Goal: Task Accomplishment & Management: Manage account settings

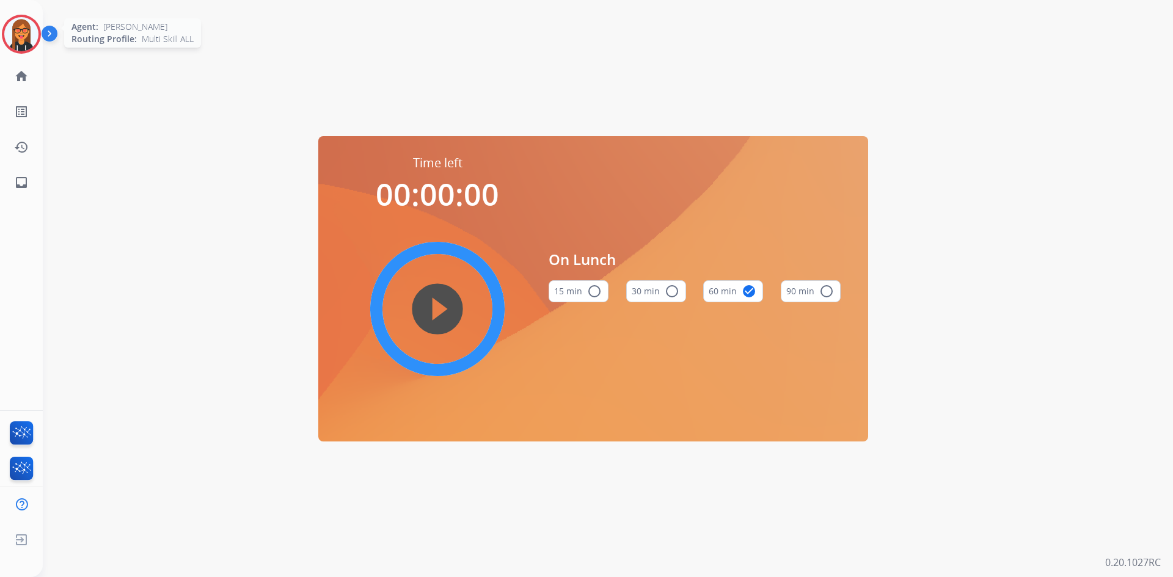
drag, startPoint x: 12, startPoint y: 18, endPoint x: 27, endPoint y: 31, distance: 20.4
click at [14, 21] on div at bounding box center [21, 34] width 39 height 39
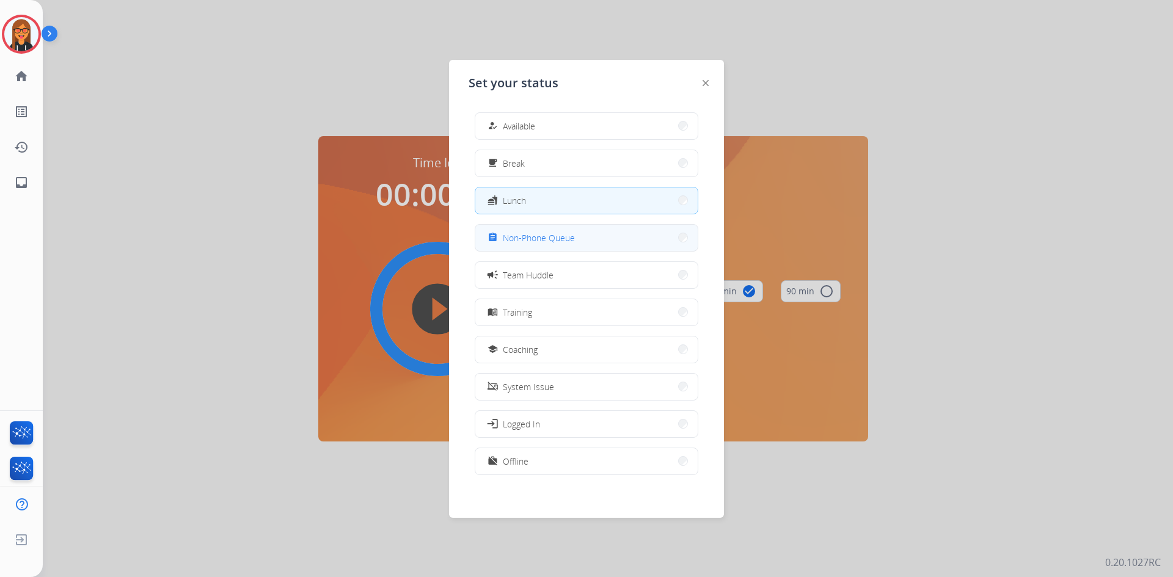
click at [523, 230] on button "assignment Non-Phone Queue" at bounding box center [586, 238] width 222 height 26
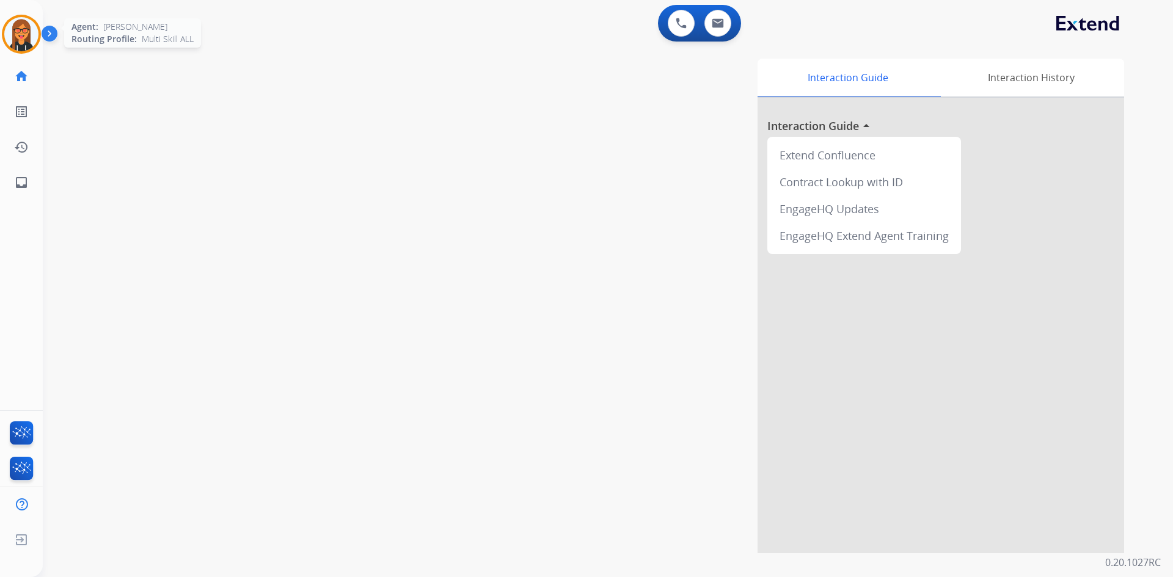
click at [13, 46] on img at bounding box center [21, 34] width 34 height 34
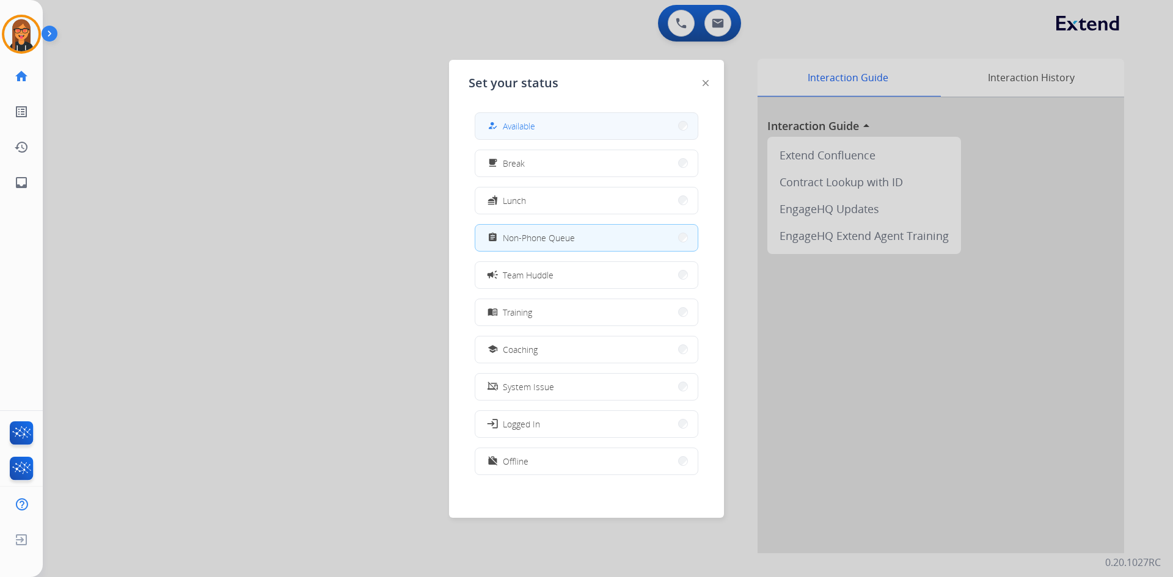
click at [529, 128] on span "Available" at bounding box center [519, 126] width 32 height 13
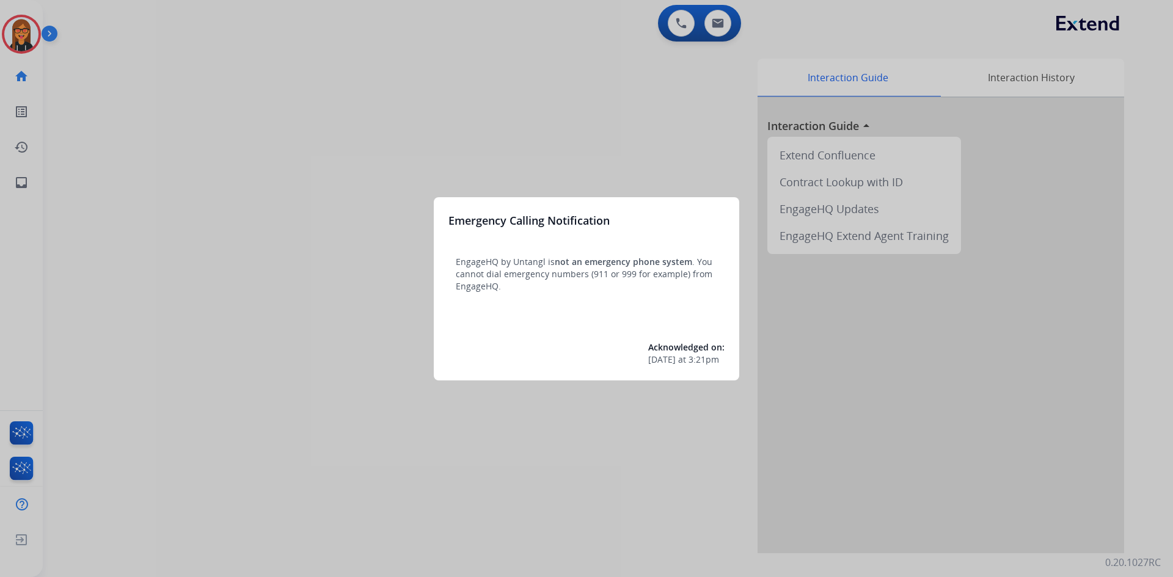
click at [279, 101] on div at bounding box center [586, 288] width 1173 height 577
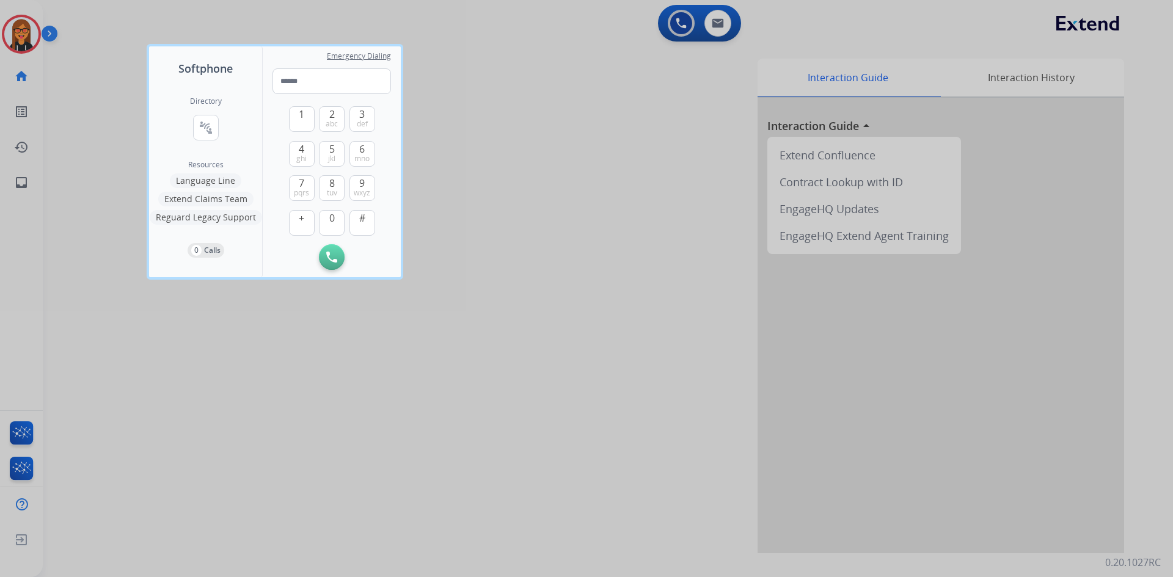
click at [124, 108] on div at bounding box center [586, 288] width 1173 height 577
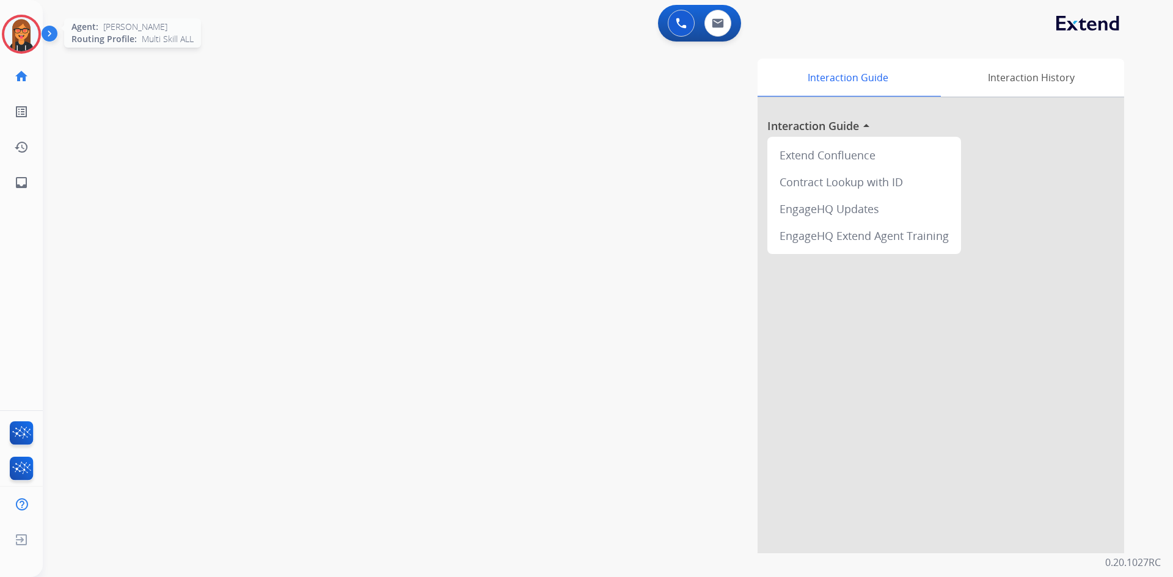
click at [16, 45] on img at bounding box center [21, 34] width 34 height 34
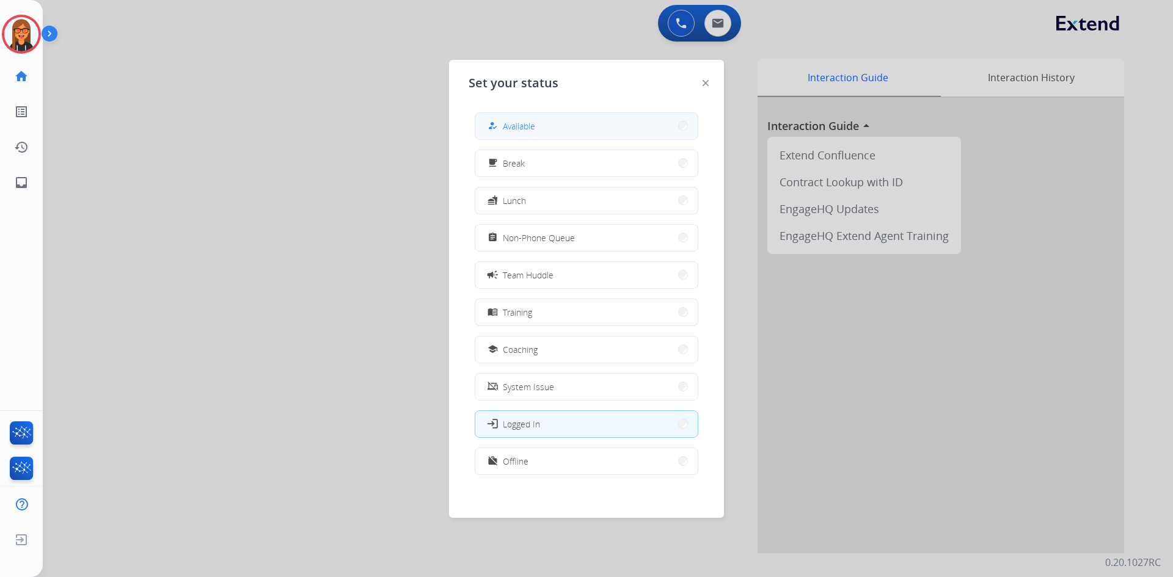
click at [513, 124] on span "Available" at bounding box center [519, 126] width 32 height 13
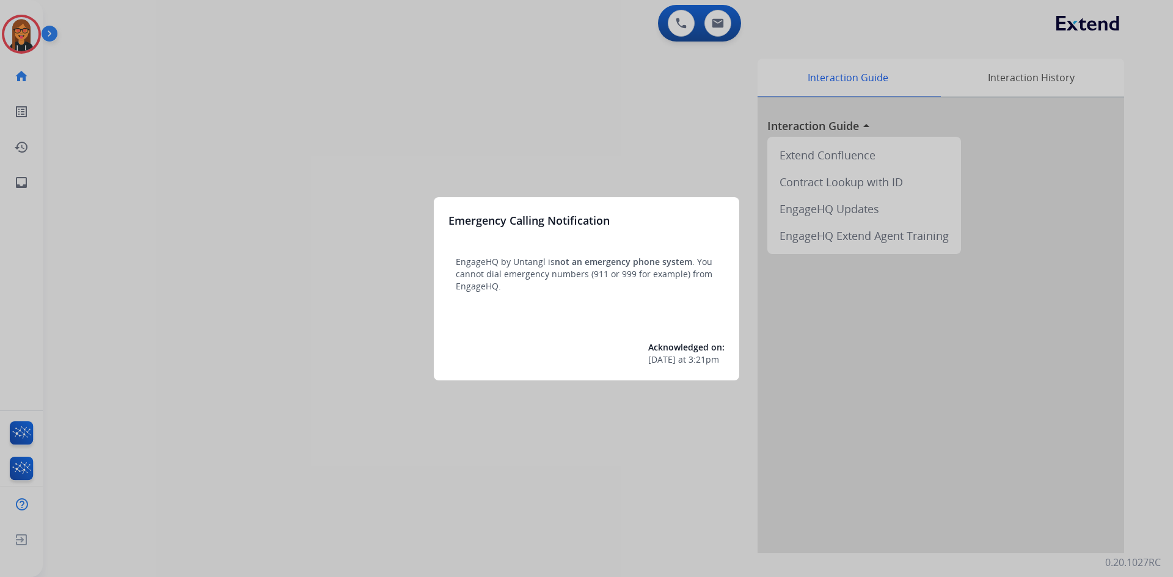
click at [379, 118] on div at bounding box center [586, 288] width 1173 height 577
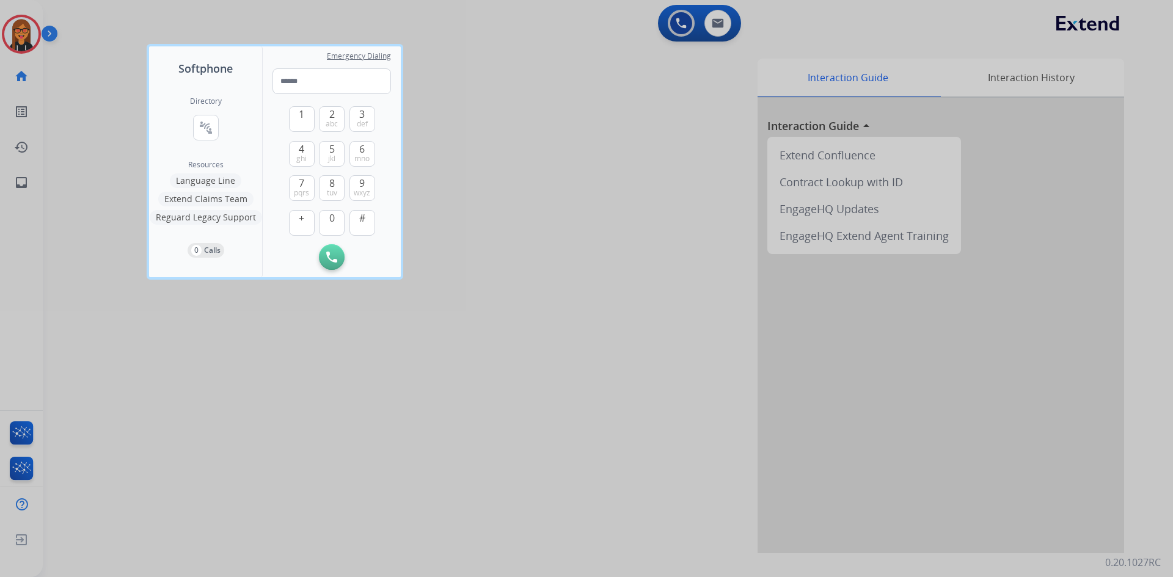
click at [125, 187] on div at bounding box center [586, 288] width 1173 height 577
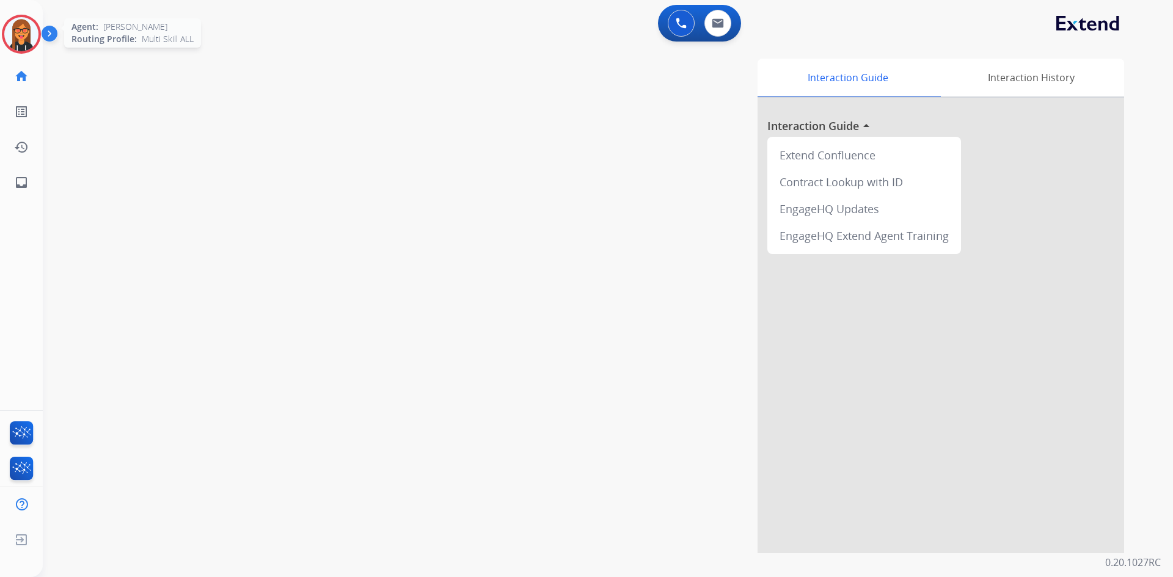
click at [17, 37] on img at bounding box center [21, 34] width 34 height 34
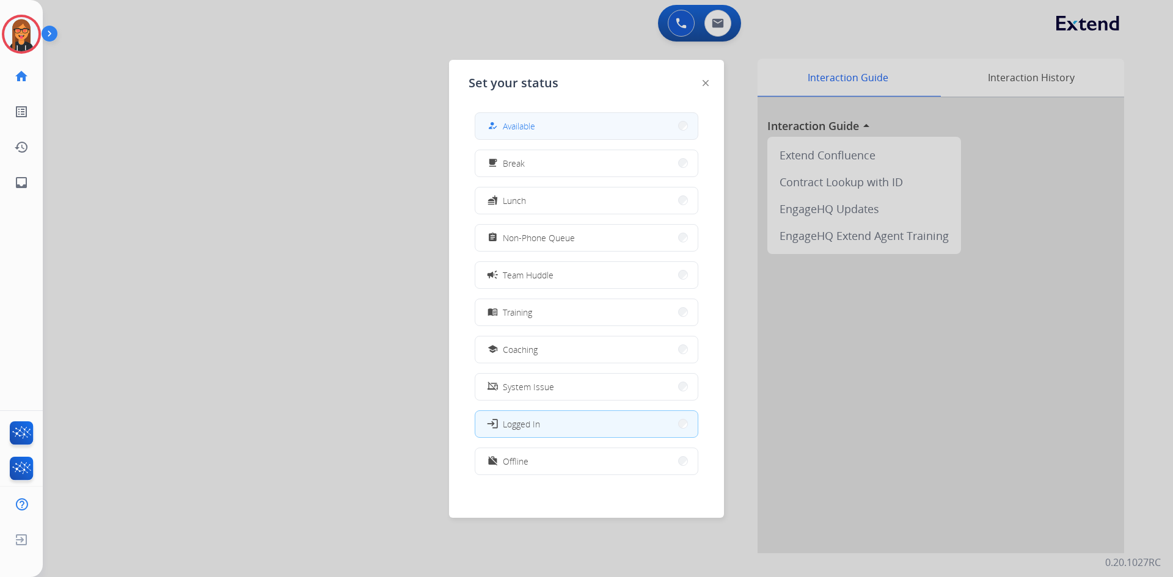
click at [555, 115] on button "how_to_reg Available" at bounding box center [586, 126] width 222 height 26
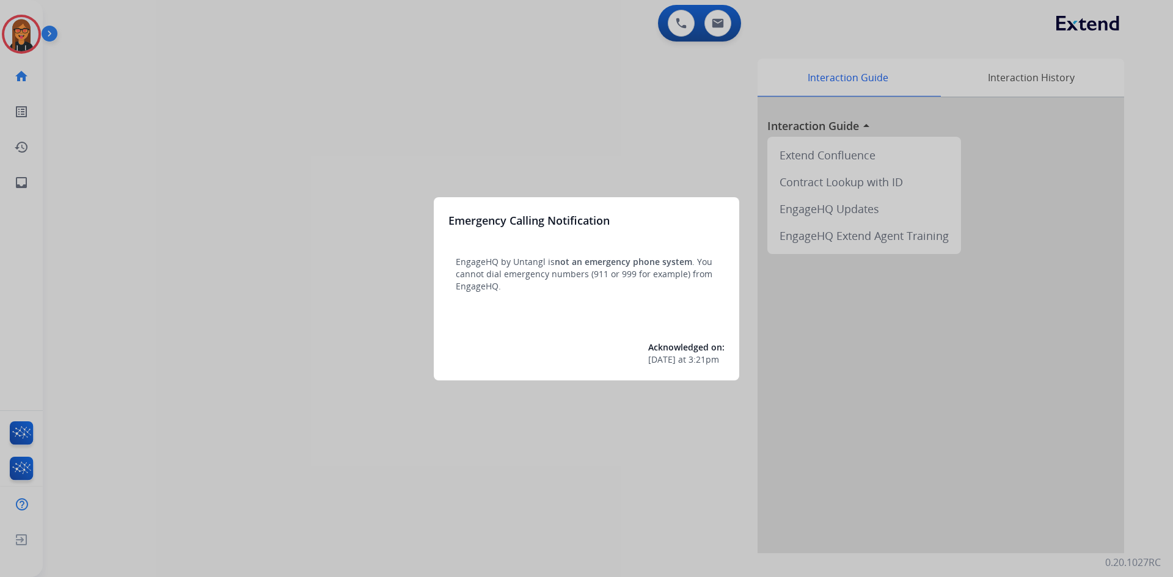
click at [216, 264] on div at bounding box center [586, 288] width 1173 height 577
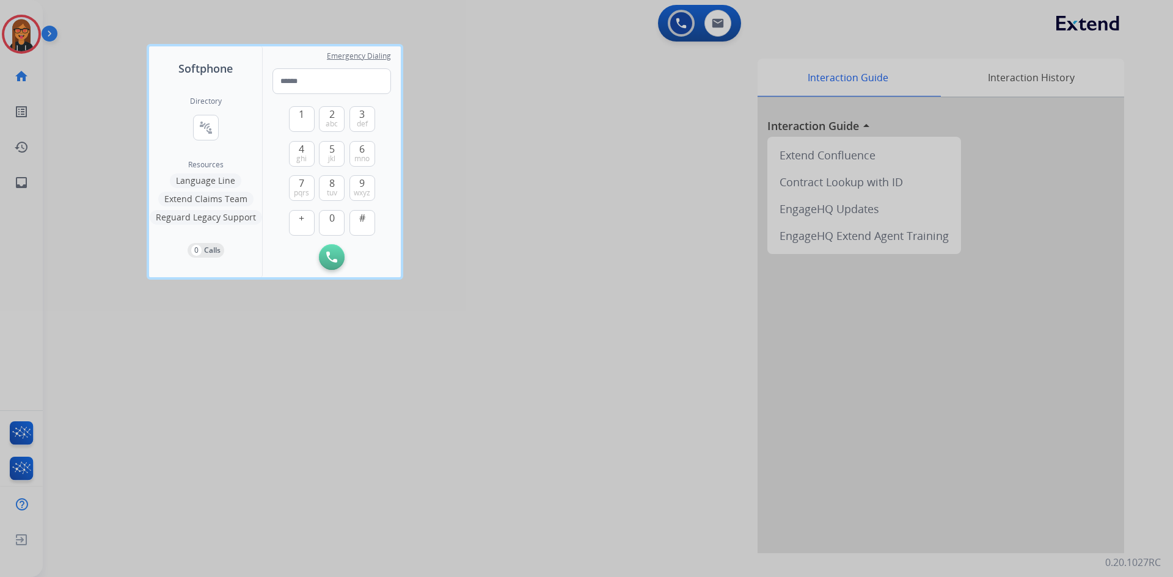
click at [137, 361] on div at bounding box center [586, 288] width 1173 height 577
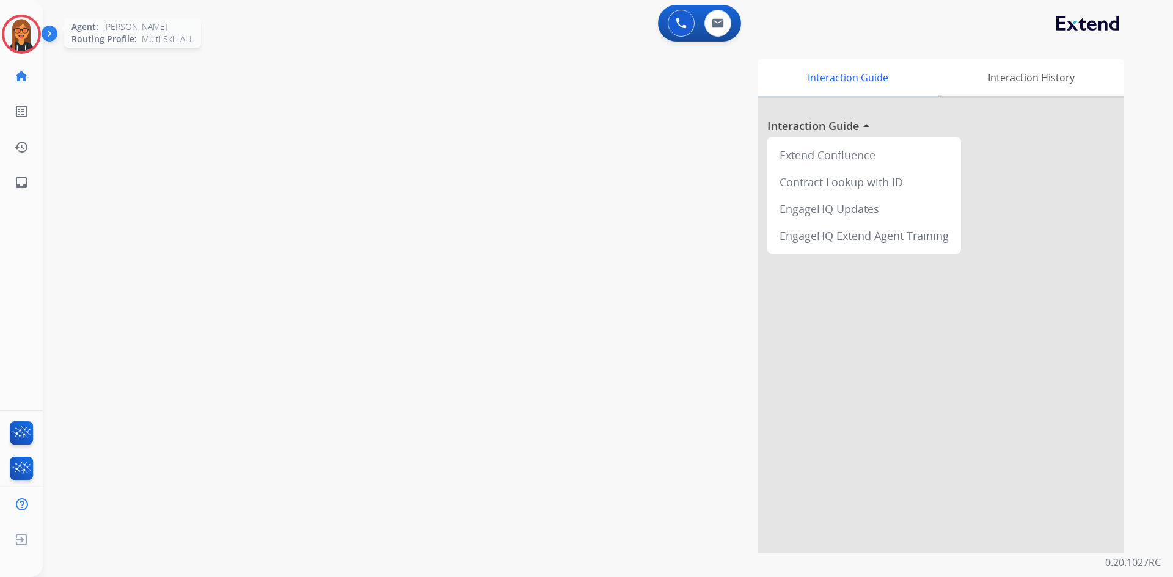
click at [18, 45] on img at bounding box center [21, 34] width 34 height 34
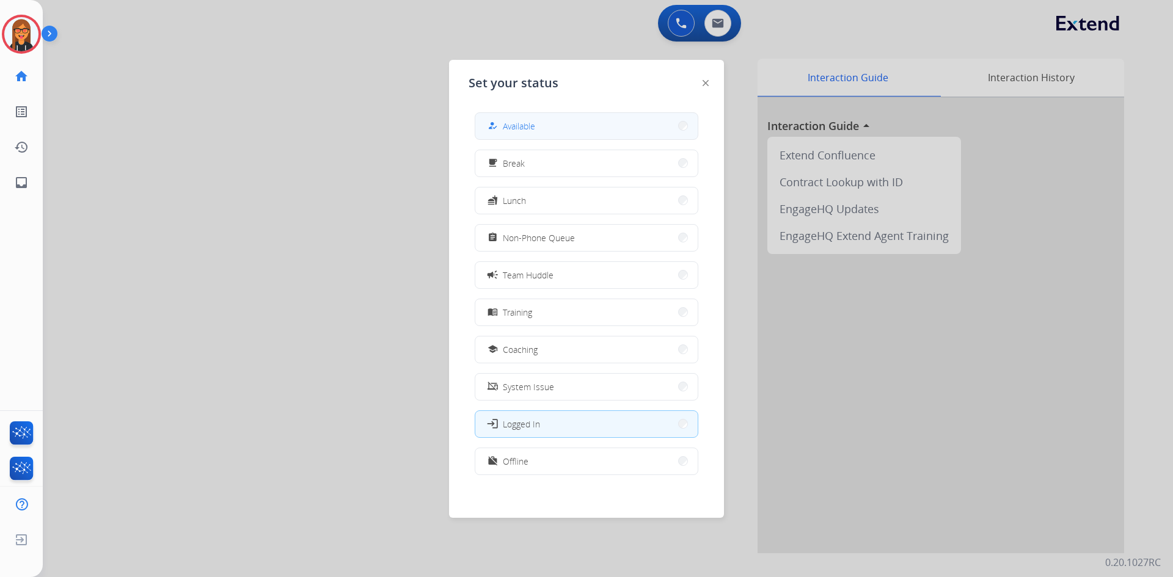
click at [583, 134] on button "how_to_reg Available" at bounding box center [586, 126] width 222 height 26
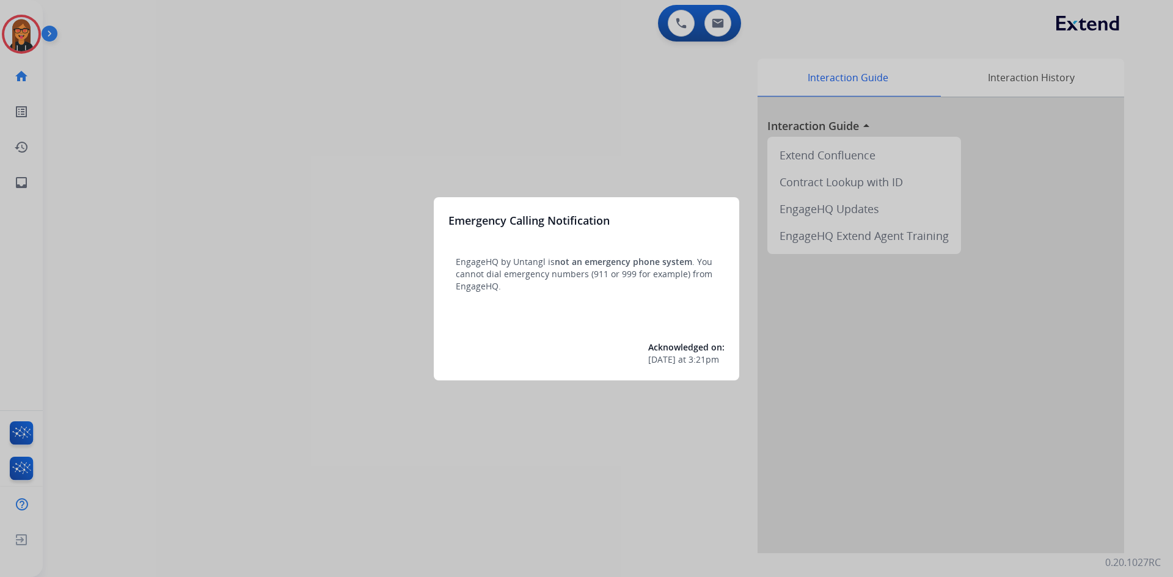
click at [123, 86] on div at bounding box center [586, 288] width 1173 height 577
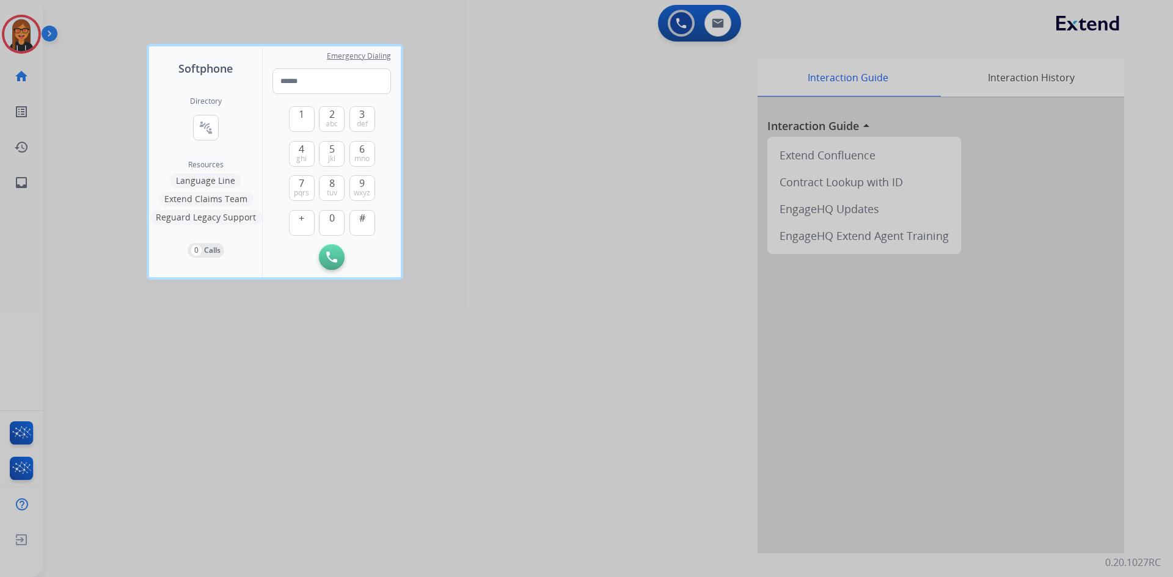
click at [116, 106] on div at bounding box center [586, 288] width 1173 height 577
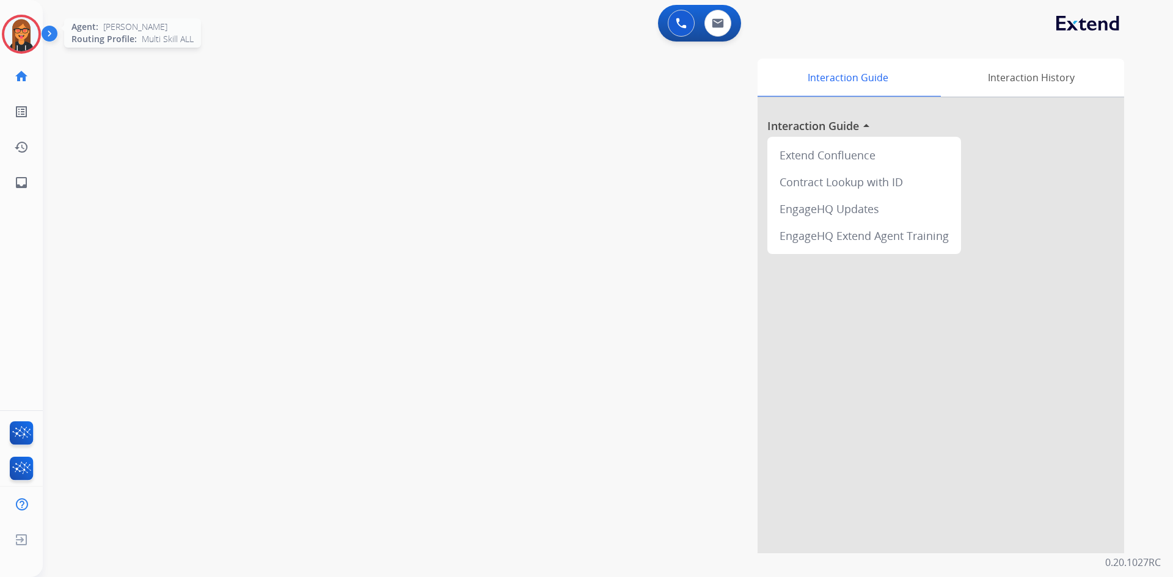
click at [21, 42] on img at bounding box center [21, 34] width 34 height 34
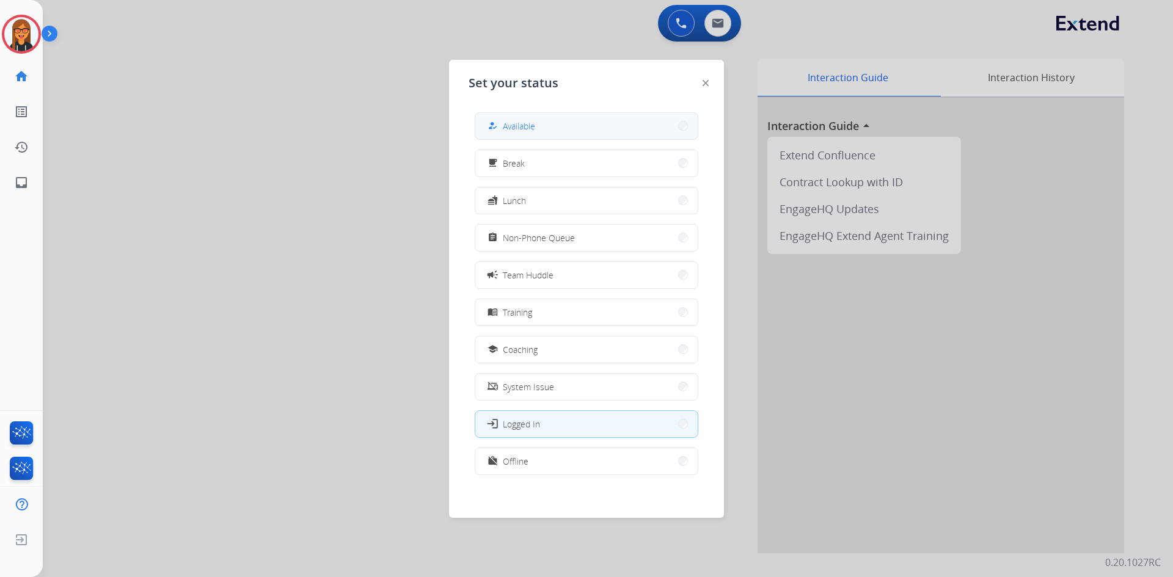
click at [502, 136] on button "how_to_reg Available" at bounding box center [586, 126] width 222 height 26
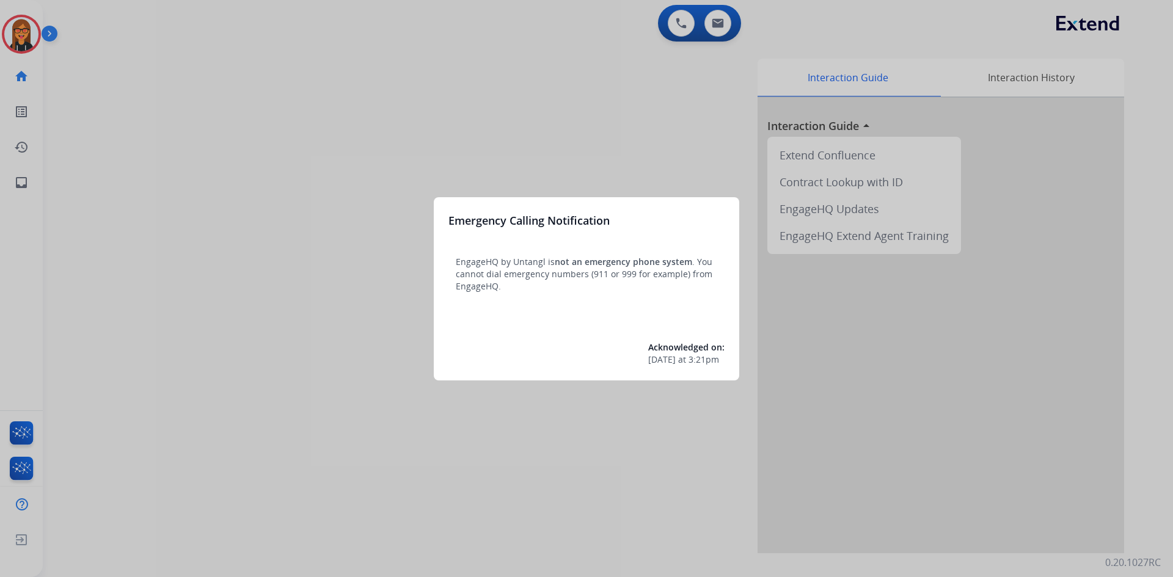
click at [426, 99] on div at bounding box center [586, 288] width 1173 height 577
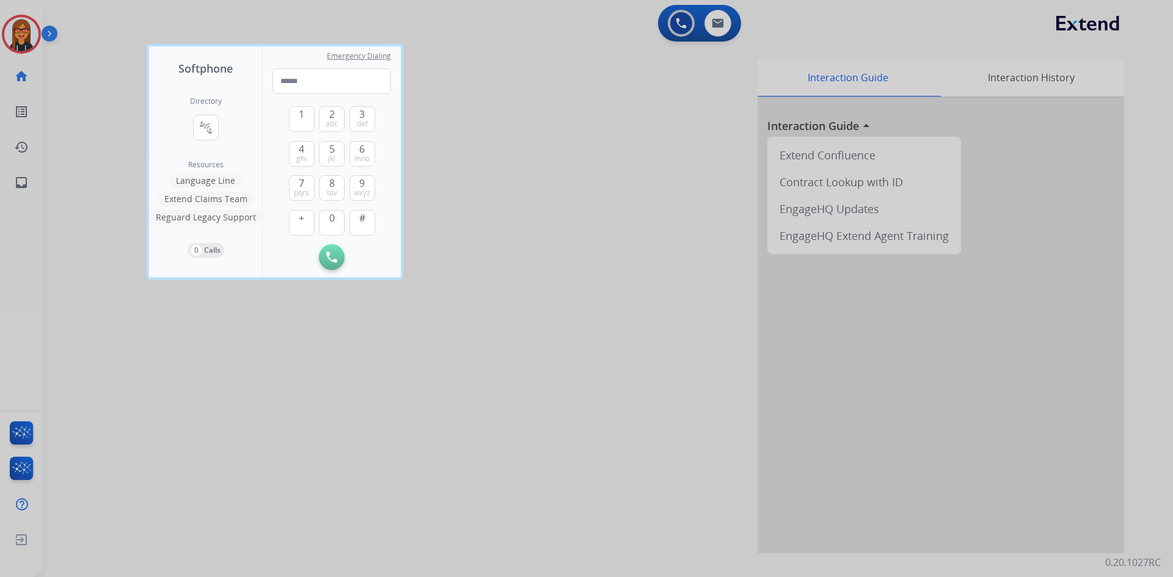
click at [426, 103] on div at bounding box center [586, 288] width 1173 height 577
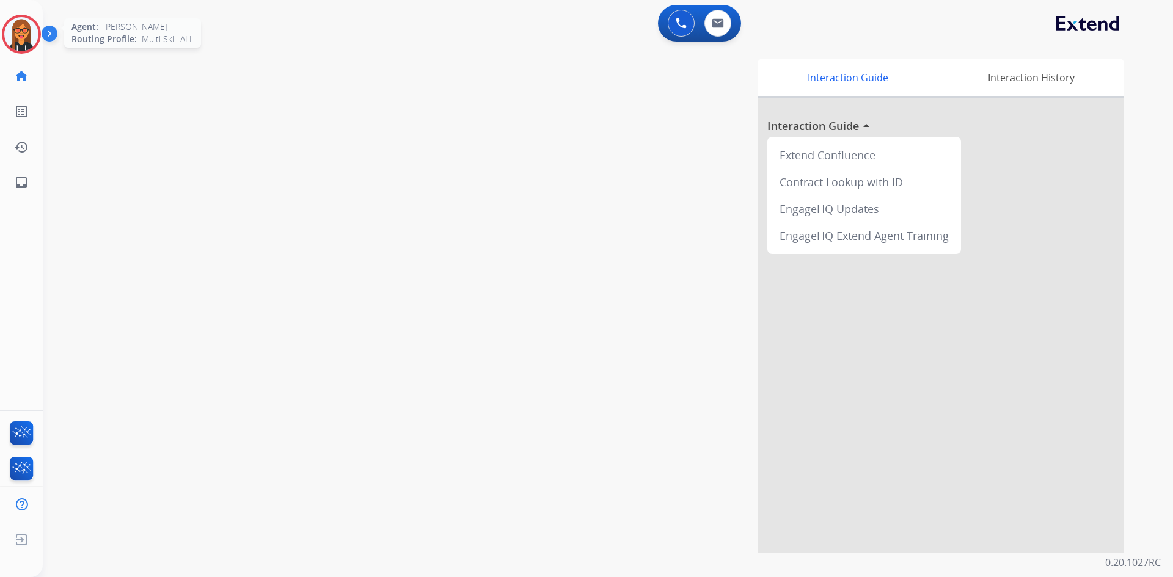
click at [16, 32] on img at bounding box center [21, 34] width 34 height 34
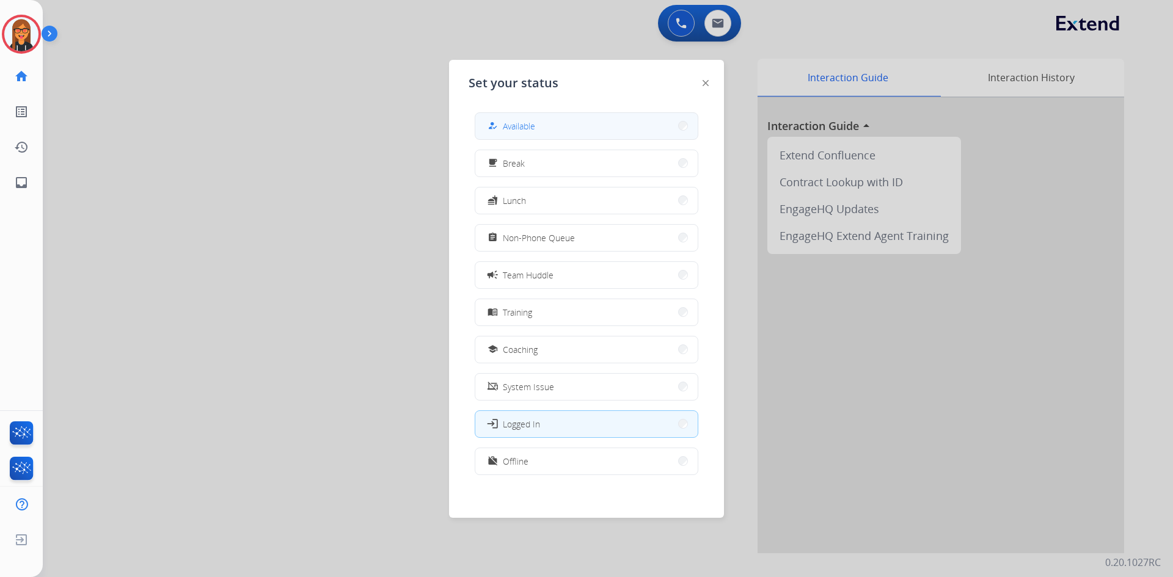
click at [505, 136] on button "how_to_reg Available" at bounding box center [586, 126] width 222 height 26
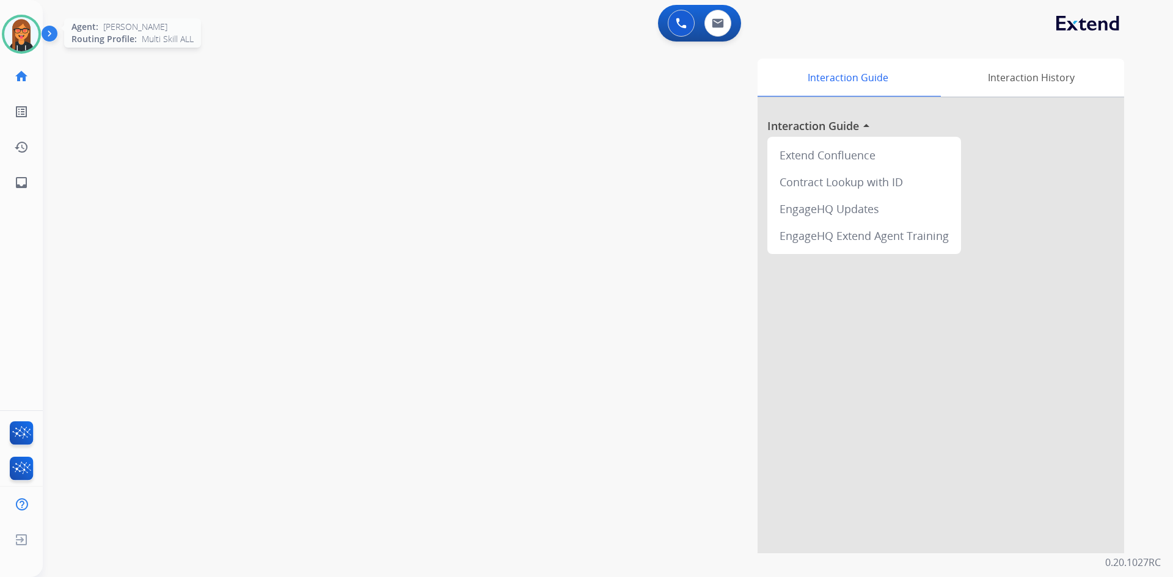
click at [2, 29] on div "Agent: [PERSON_NAME] Profile: Multi Skill ALL" at bounding box center [21, 34] width 39 height 39
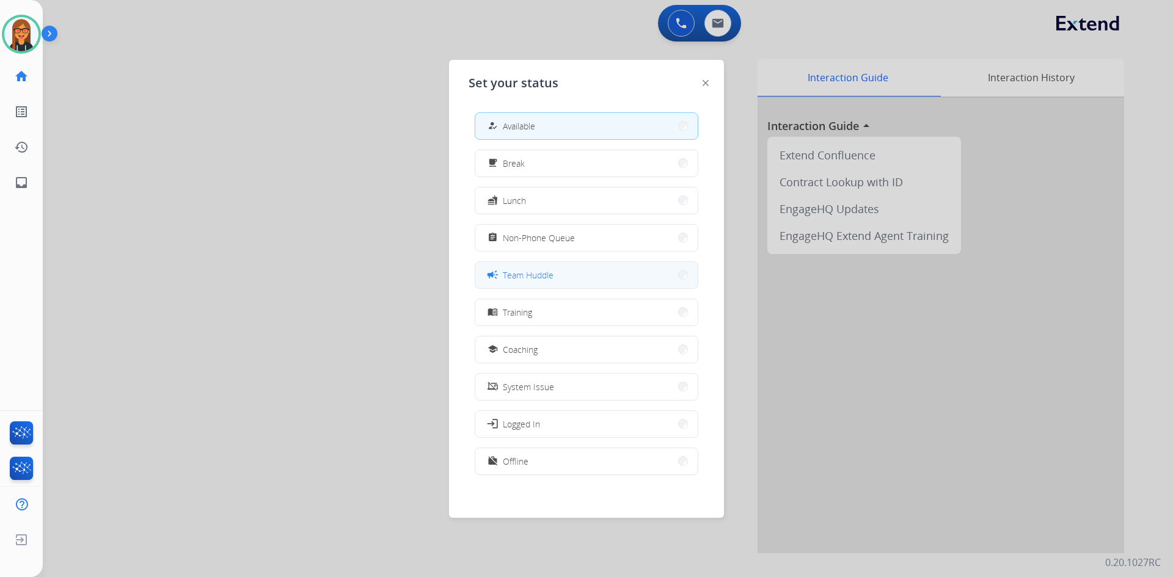
click at [525, 270] on span "Team Huddle" at bounding box center [528, 275] width 51 height 13
